Goal: Transaction & Acquisition: Purchase product/service

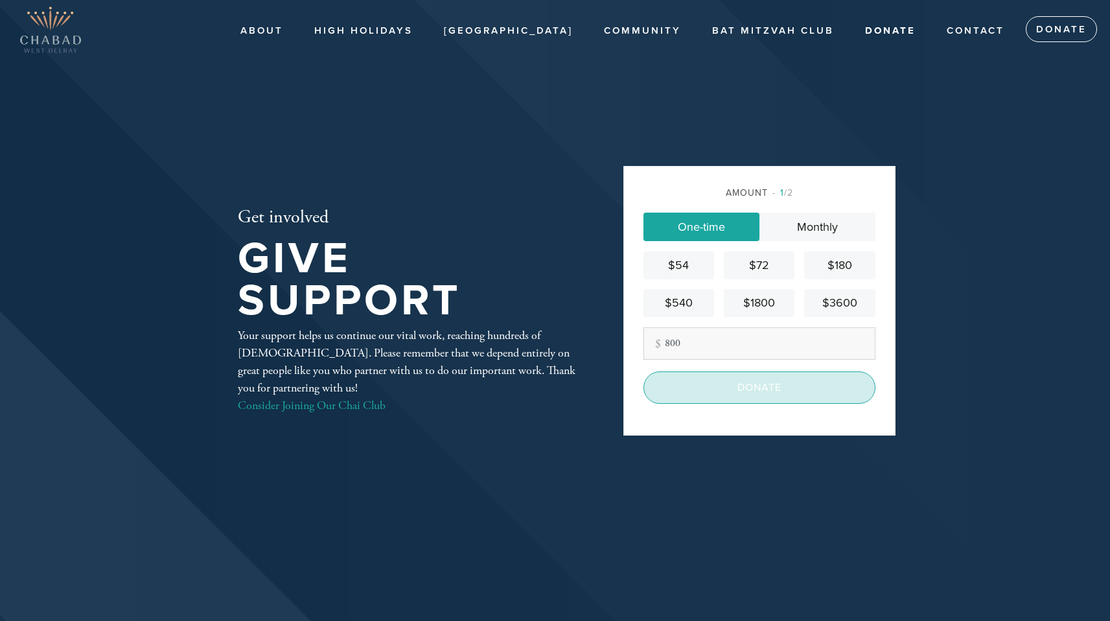
type input "800"
click at [764, 395] on input "Donate" at bounding box center [759, 387] width 232 height 32
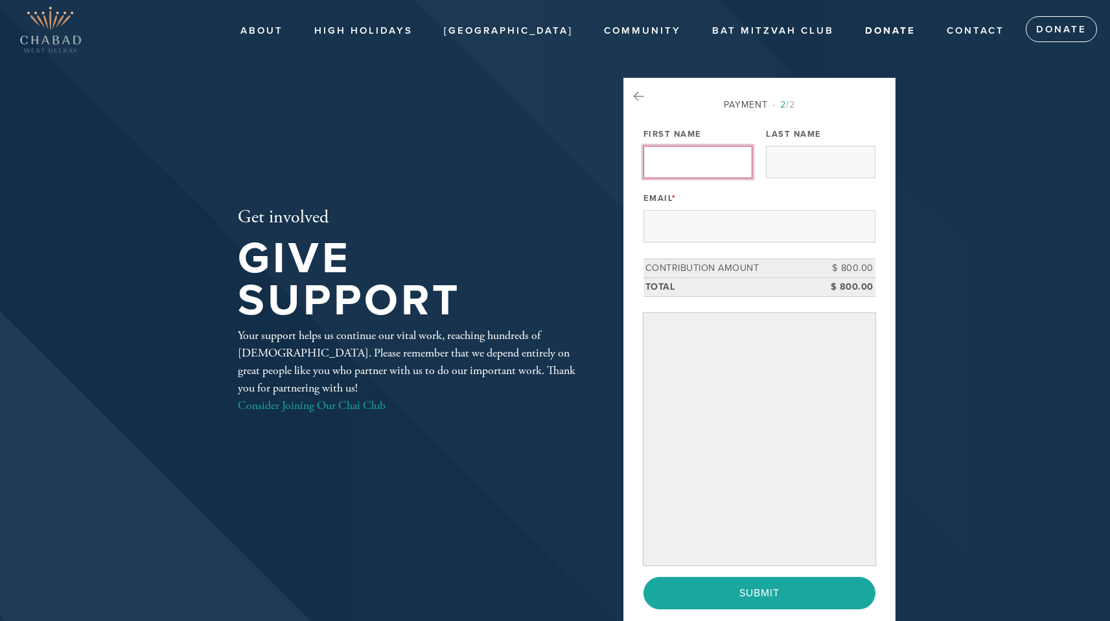
click at [742, 155] on input "First Name" at bounding box center [697, 162] width 109 height 32
type input "[PERSON_NAME]"
type input "harbor"
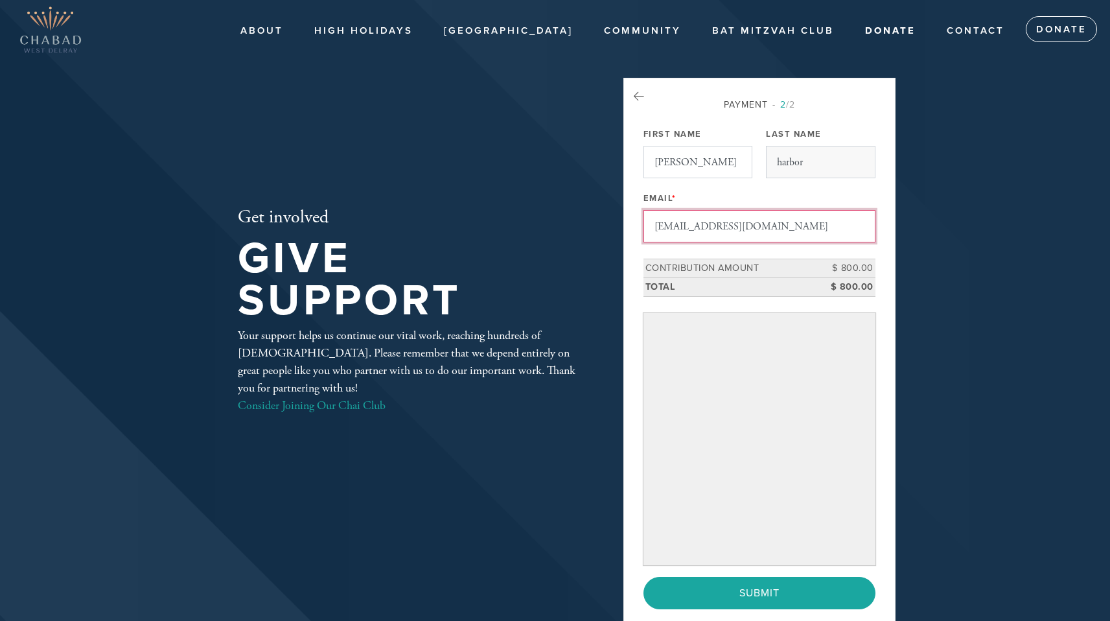
type input "[EMAIL_ADDRESS][DOMAIN_NAME]"
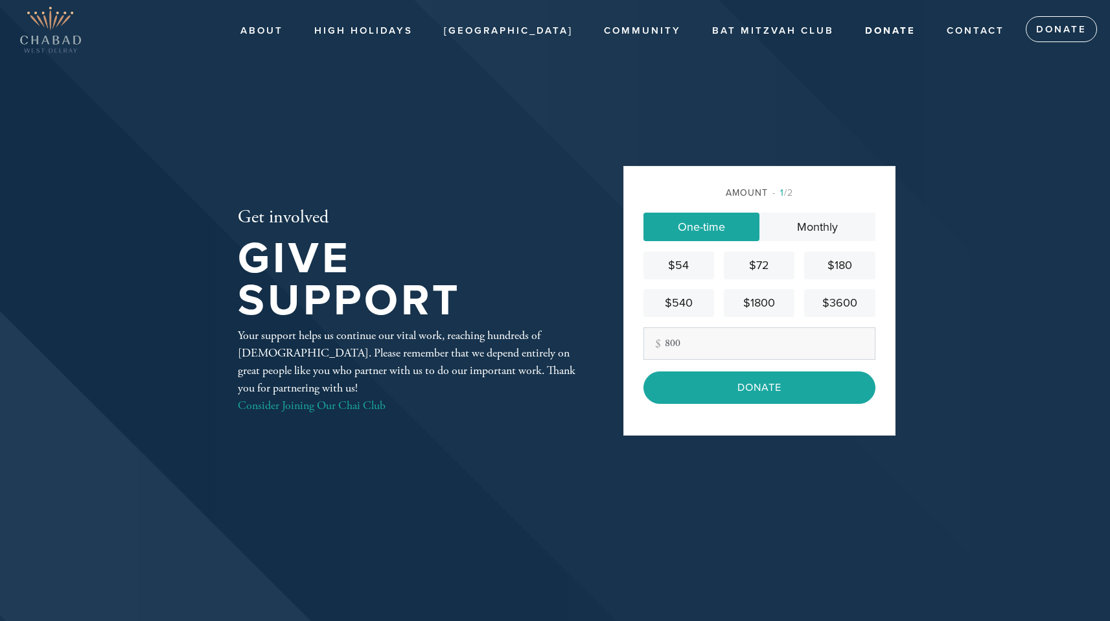
click at [777, 394] on input "Donate" at bounding box center [759, 387] width 232 height 32
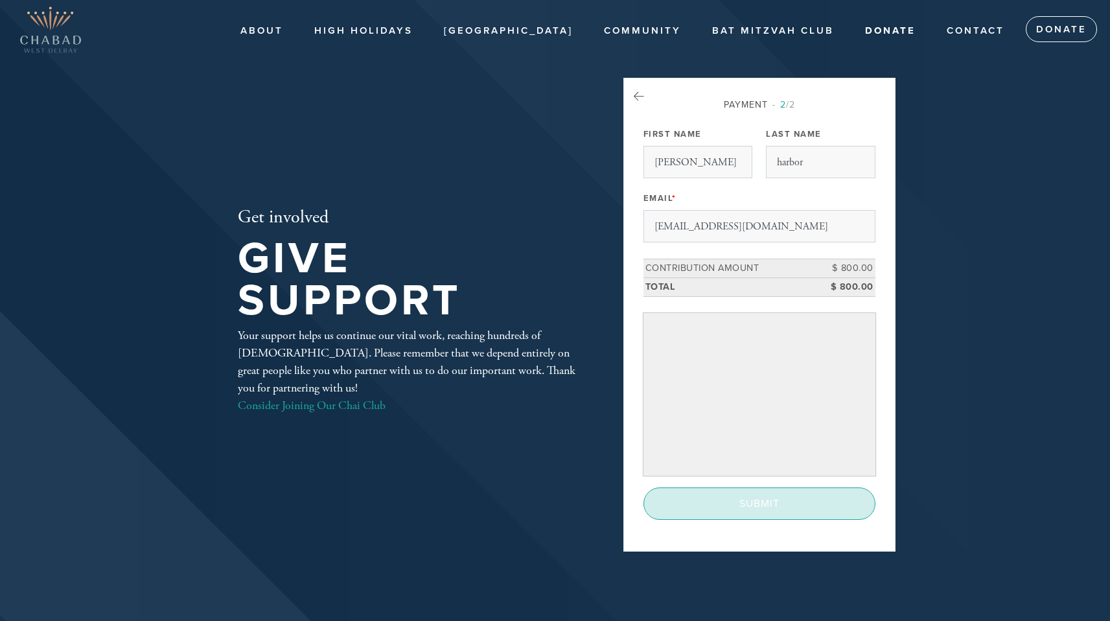
click at [737, 503] on input "Submit" at bounding box center [759, 503] width 232 height 32
